Goal: Transaction & Acquisition: Purchase product/service

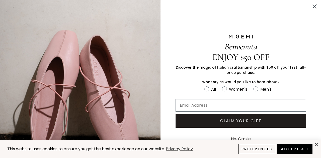
click at [311, 5] on circle "Close dialog" at bounding box center [315, 6] width 8 height 8
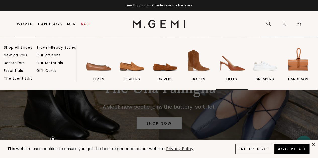
click at [231, 66] on img at bounding box center [231, 60] width 28 height 28
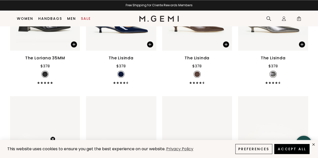
scroll to position [366, 0]
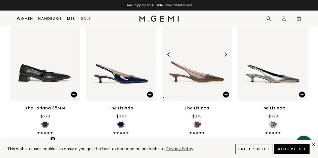
click at [190, 82] on img at bounding box center [197, 54] width 70 height 93
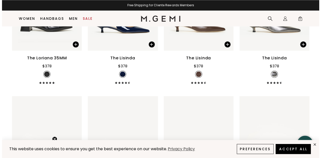
scroll to position [419, 0]
